Goal: Find specific page/section: Find specific page/section

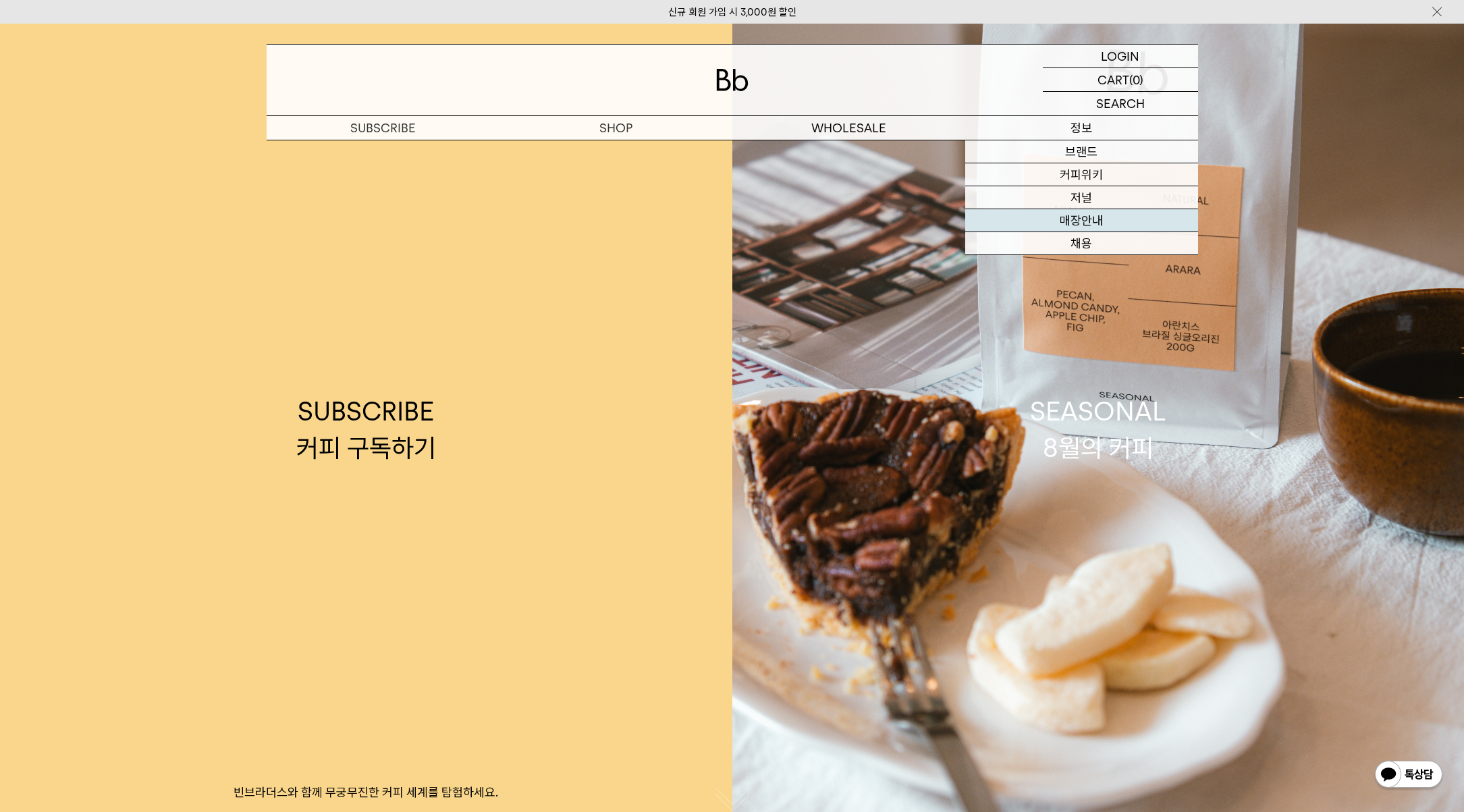
click at [1084, 219] on link "매장안내" at bounding box center [1082, 220] width 233 height 23
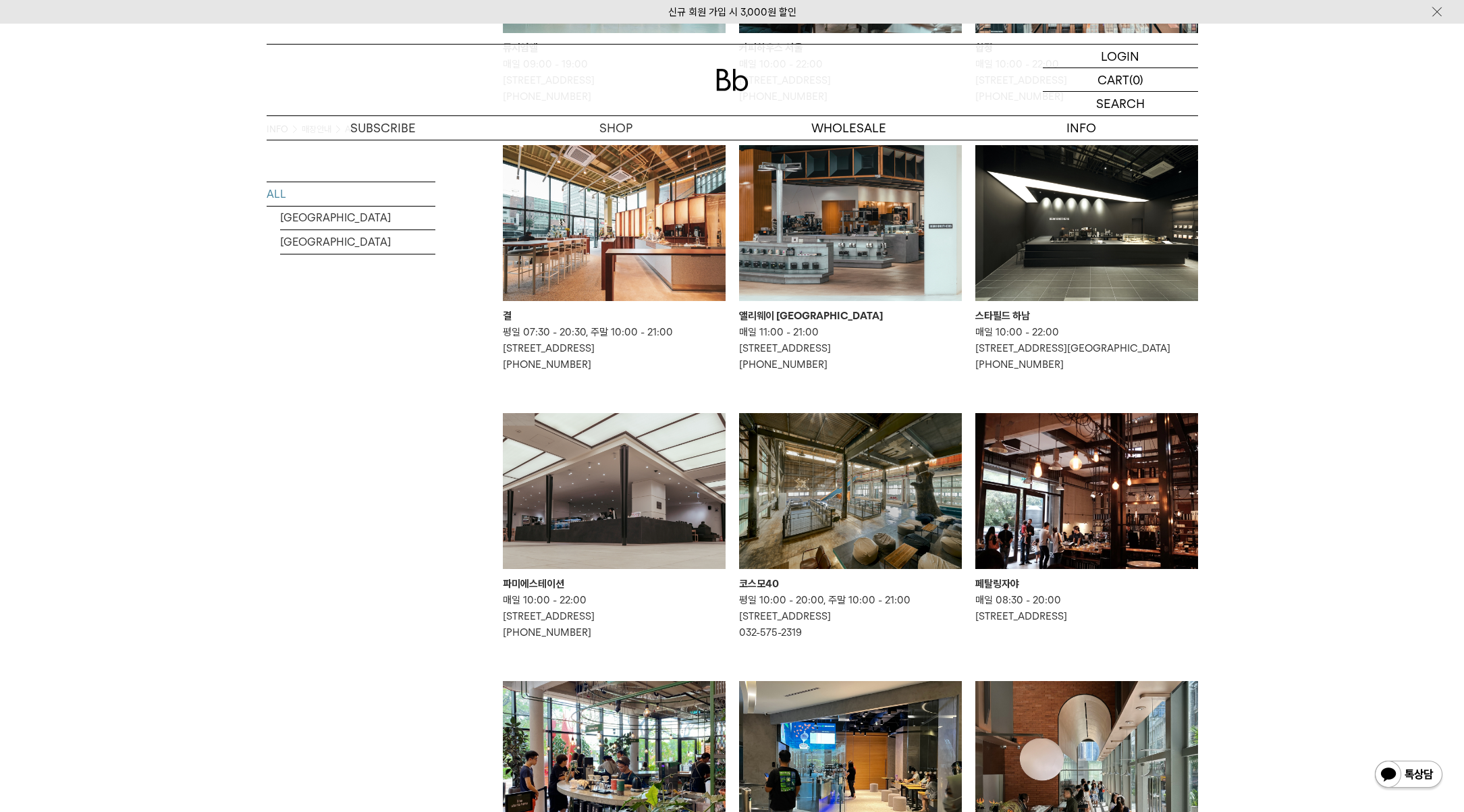
scroll to position [405, 0]
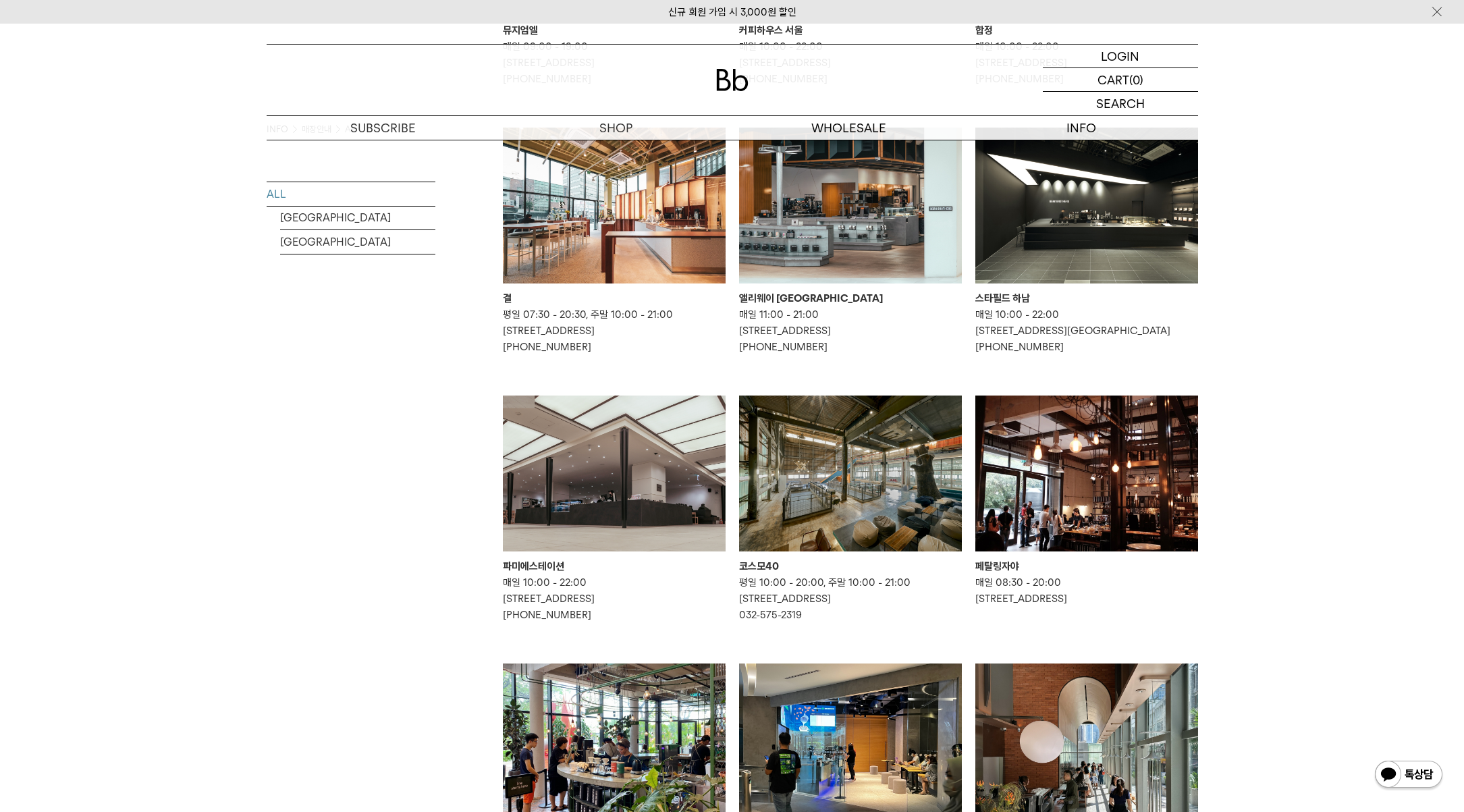
click at [647, 513] on img at bounding box center [614, 473] width 223 height 156
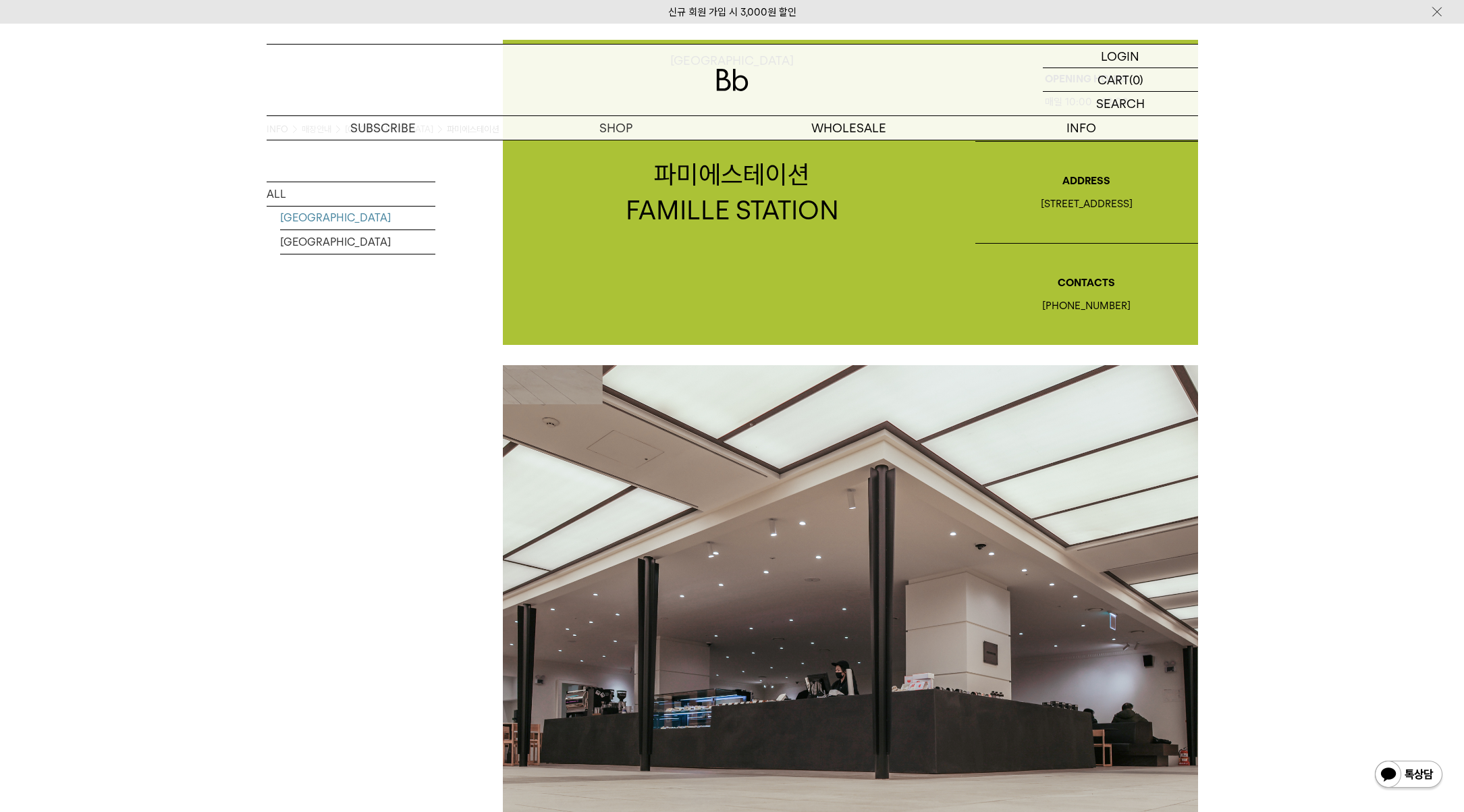
scroll to position [169, 0]
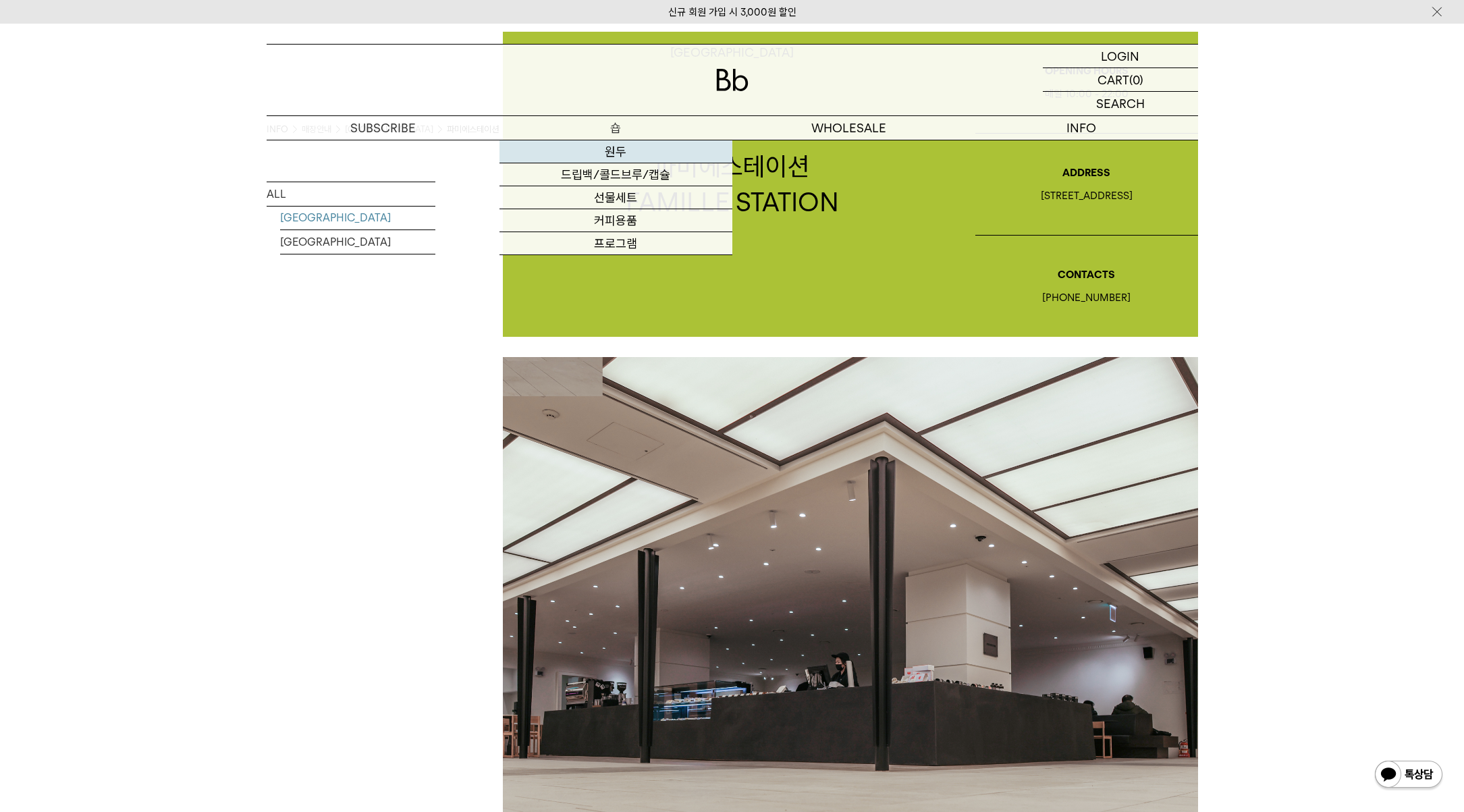
click at [614, 146] on link "원두" at bounding box center [616, 151] width 233 height 23
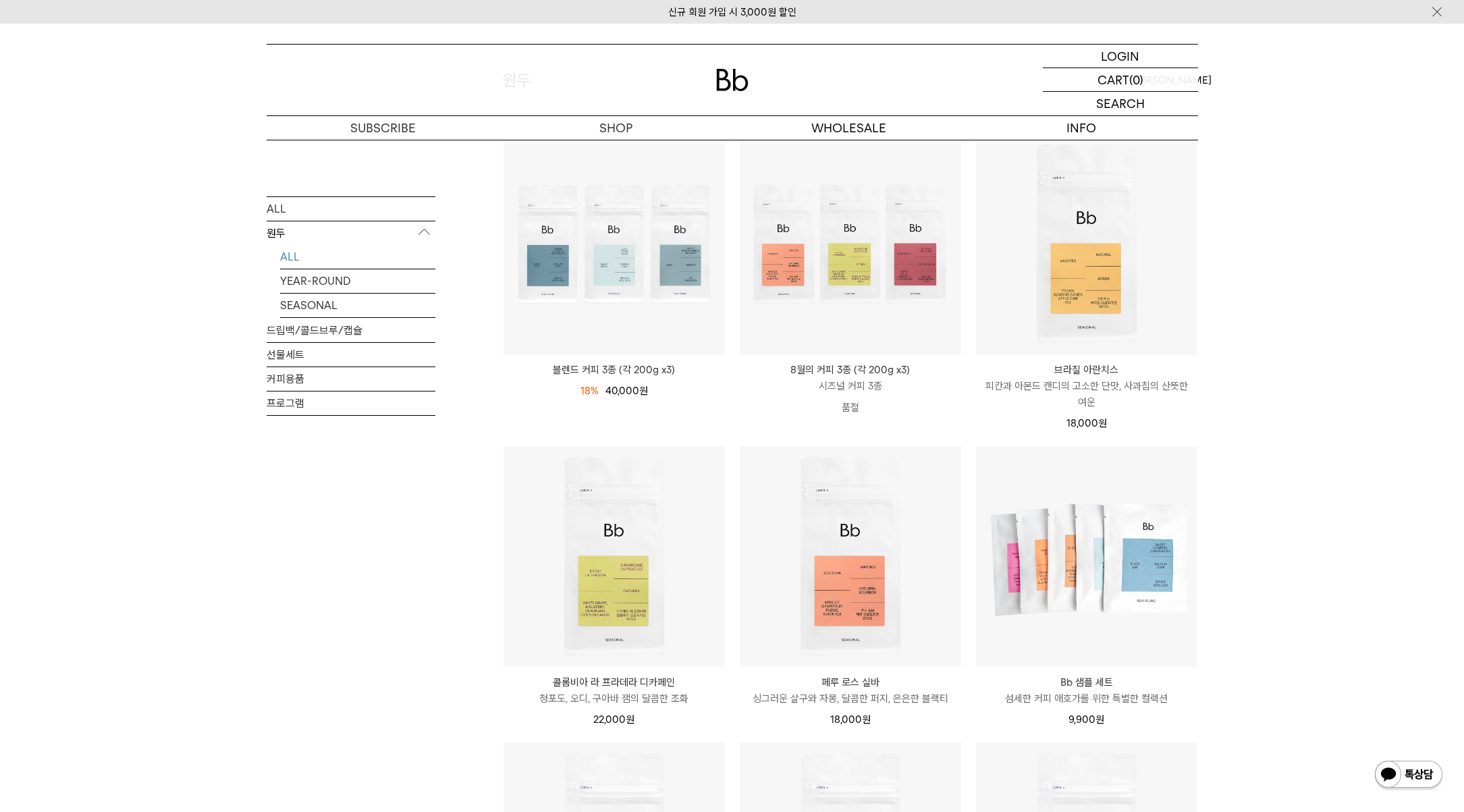
scroll to position [70, 0]
